Goal: Information Seeking & Learning: Understand process/instructions

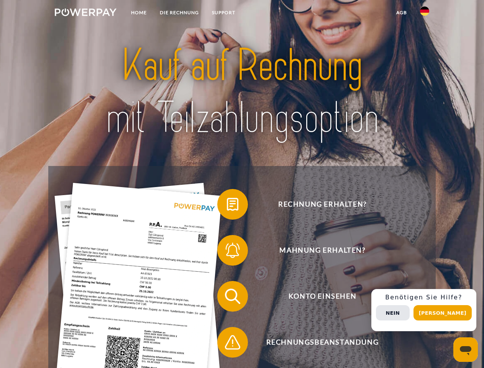
click at [85, 13] on img at bounding box center [86, 12] width 62 height 8
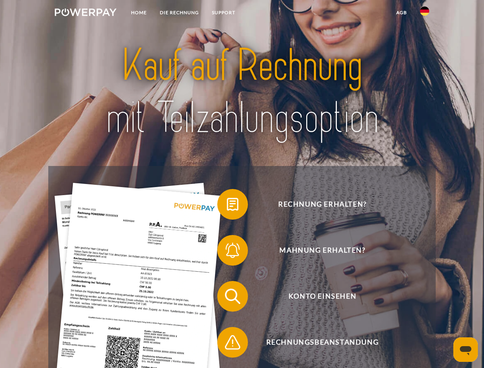
click at [424, 13] on img at bounding box center [424, 11] width 9 height 9
click at [401, 13] on link "agb" at bounding box center [402, 13] width 24 height 14
click at [227, 206] on span at bounding box center [221, 204] width 38 height 38
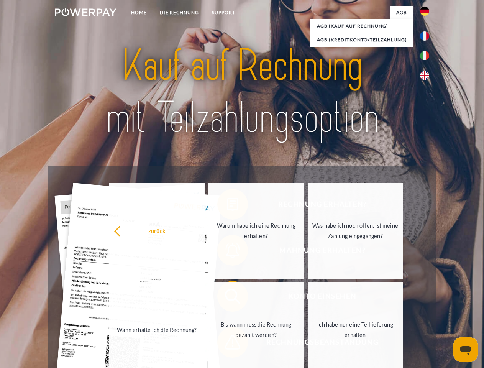
click at [205, 298] on link "Wann erhalte ich die Rechnung?" at bounding box center [156, 330] width 95 height 96
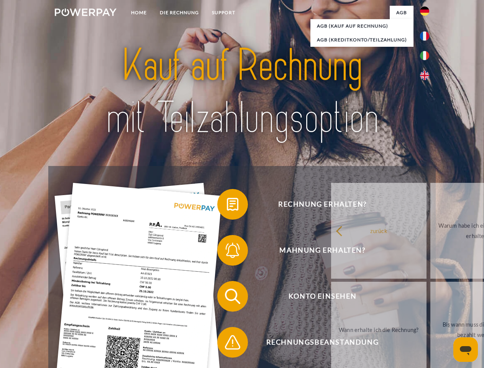
click at [227, 344] on span at bounding box center [221, 342] width 38 height 38
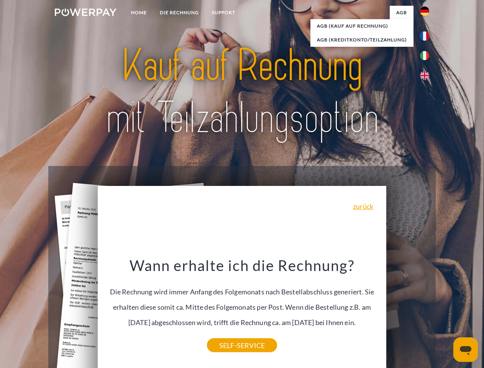
click at [408, 311] on span "Konto einsehen" at bounding box center [322, 296] width 188 height 31
click at [445, 313] on header "Home DIE RECHNUNG SUPPORT" at bounding box center [242, 264] width 484 height 529
